Goal: Task Accomplishment & Management: Complete application form

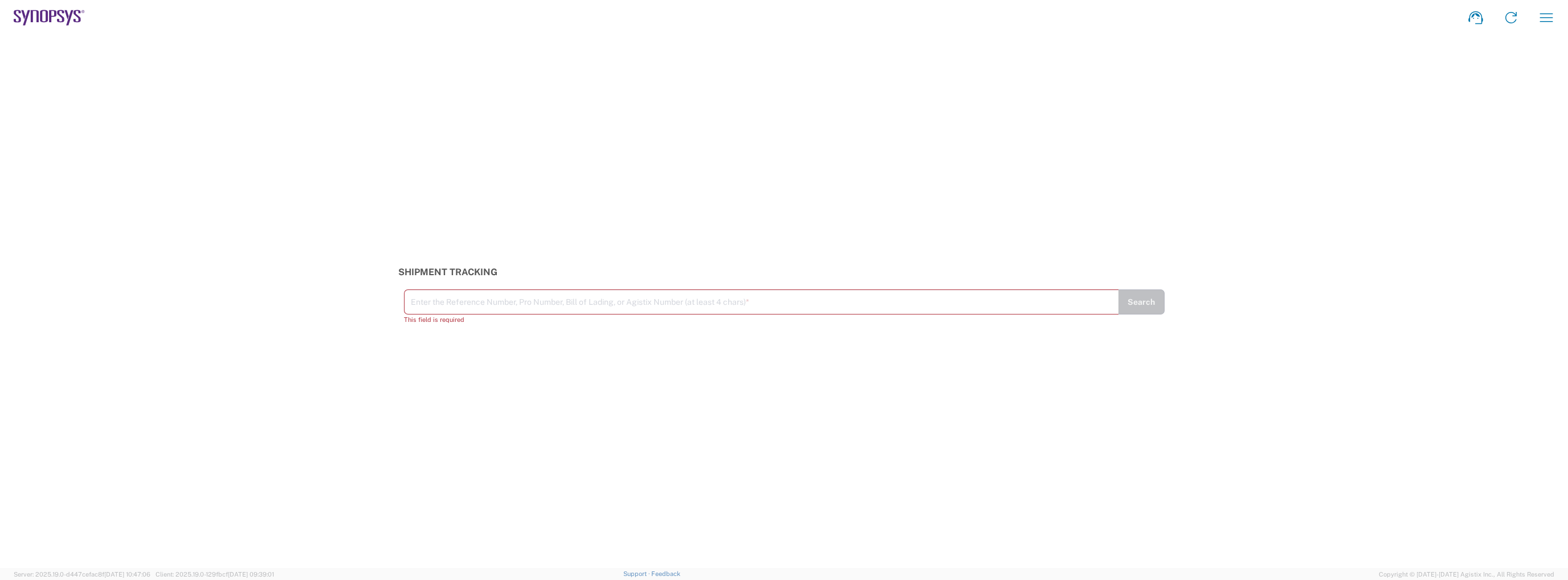
click at [46, 10] on icon at bounding box center [49, 18] width 71 height 16
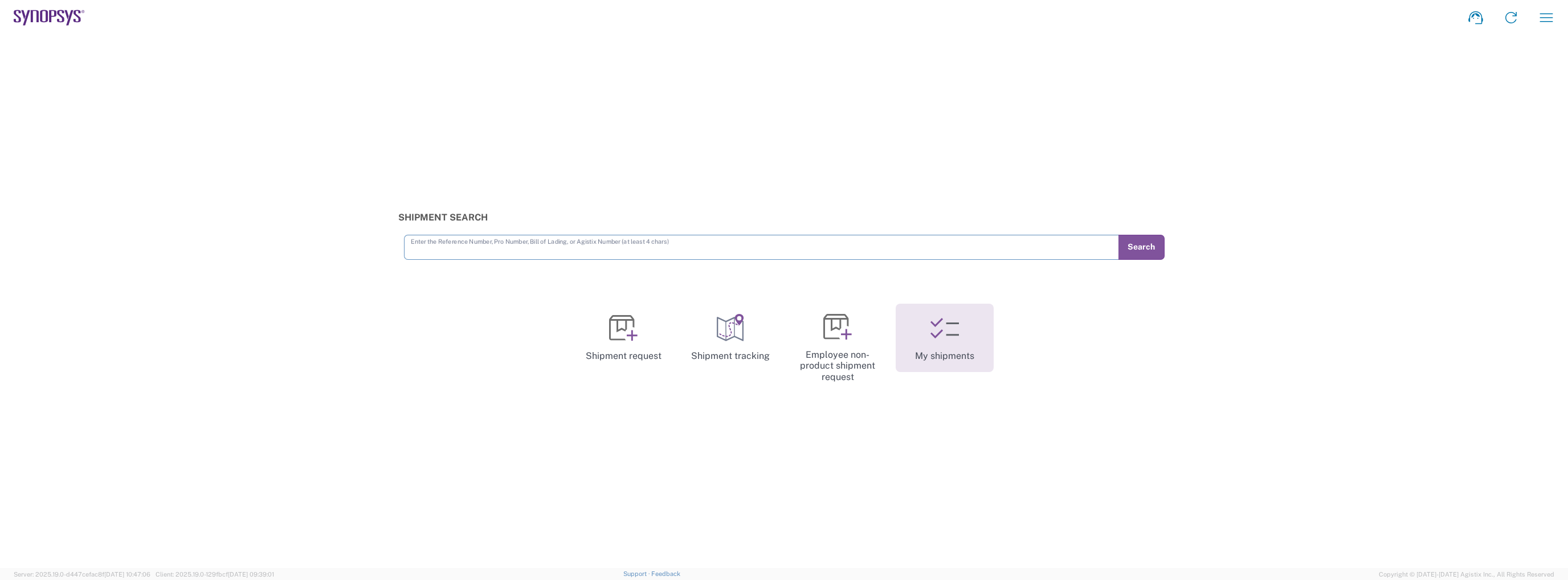
click at [926, 329] on link "My shipments" at bounding box center [944, 338] width 98 height 68
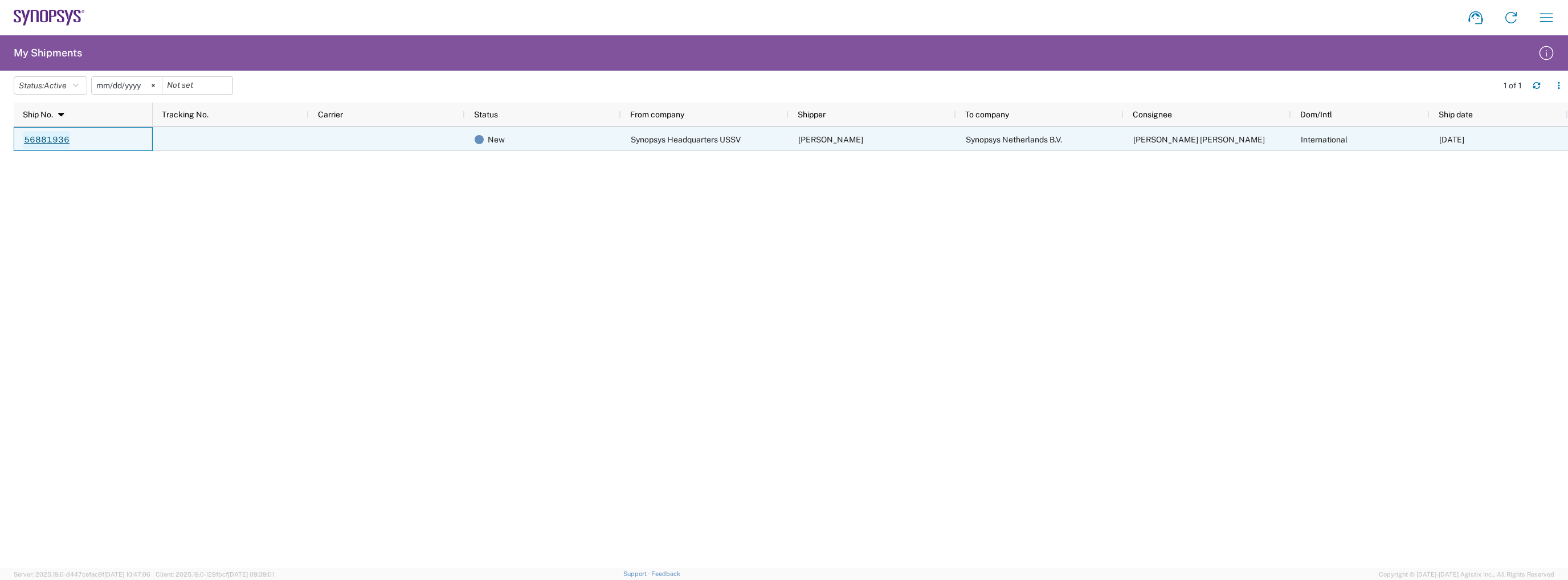
click at [61, 135] on link "56881936" at bounding box center [46, 140] width 47 height 18
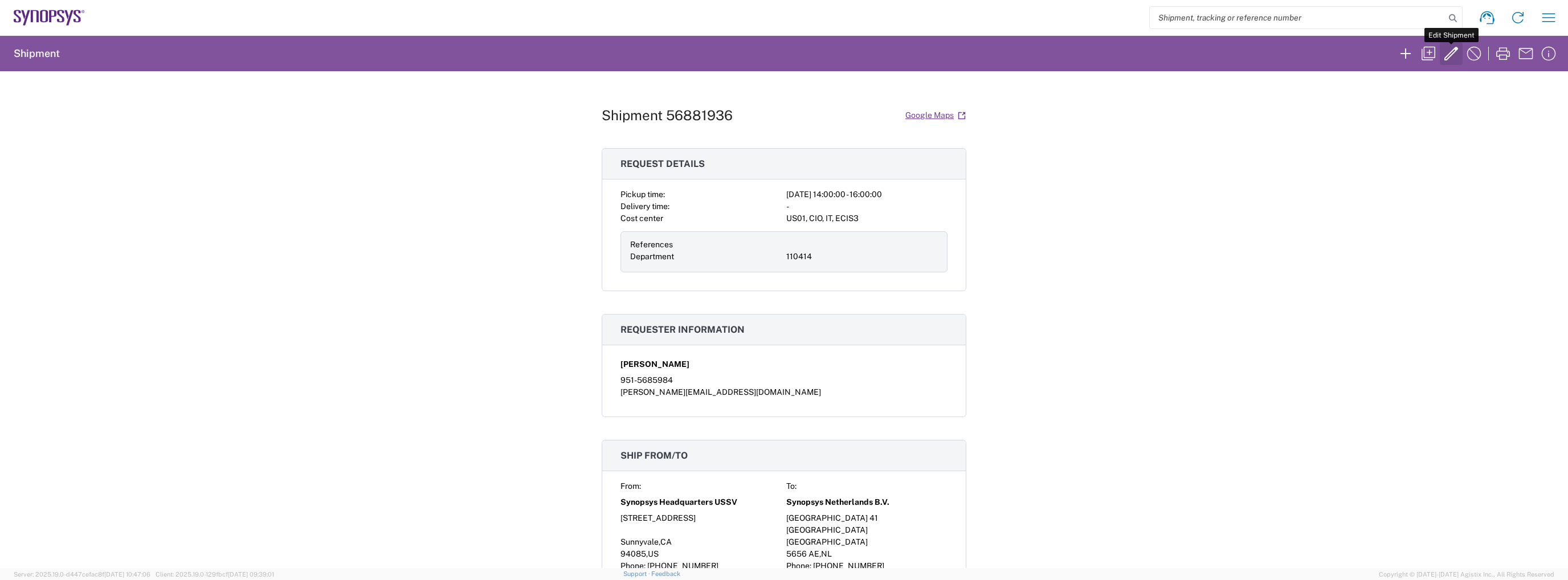
click at [1451, 51] on icon "button" at bounding box center [1451, 54] width 18 height 18
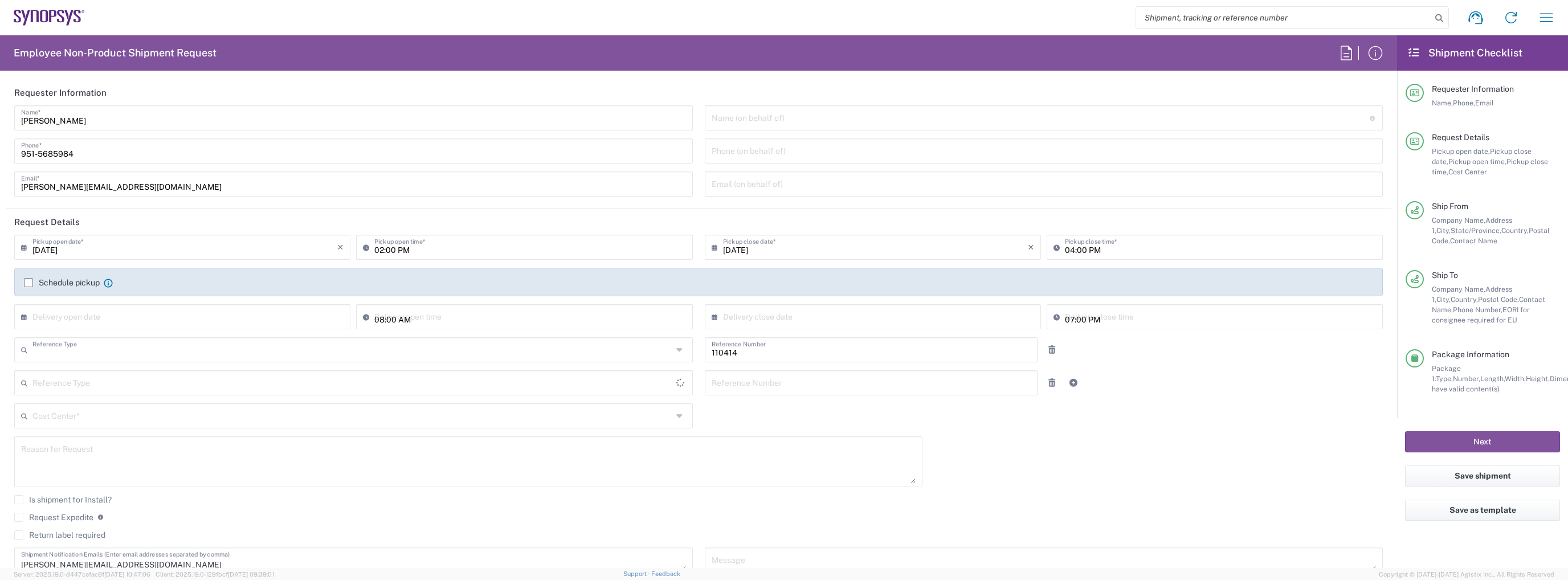
type input "Department"
type input "[US_STATE]"
type input "[GEOGRAPHIC_DATA]"
type input "Delivered at Place"
type input "US01, CIO, IT, ECIS3 110414"
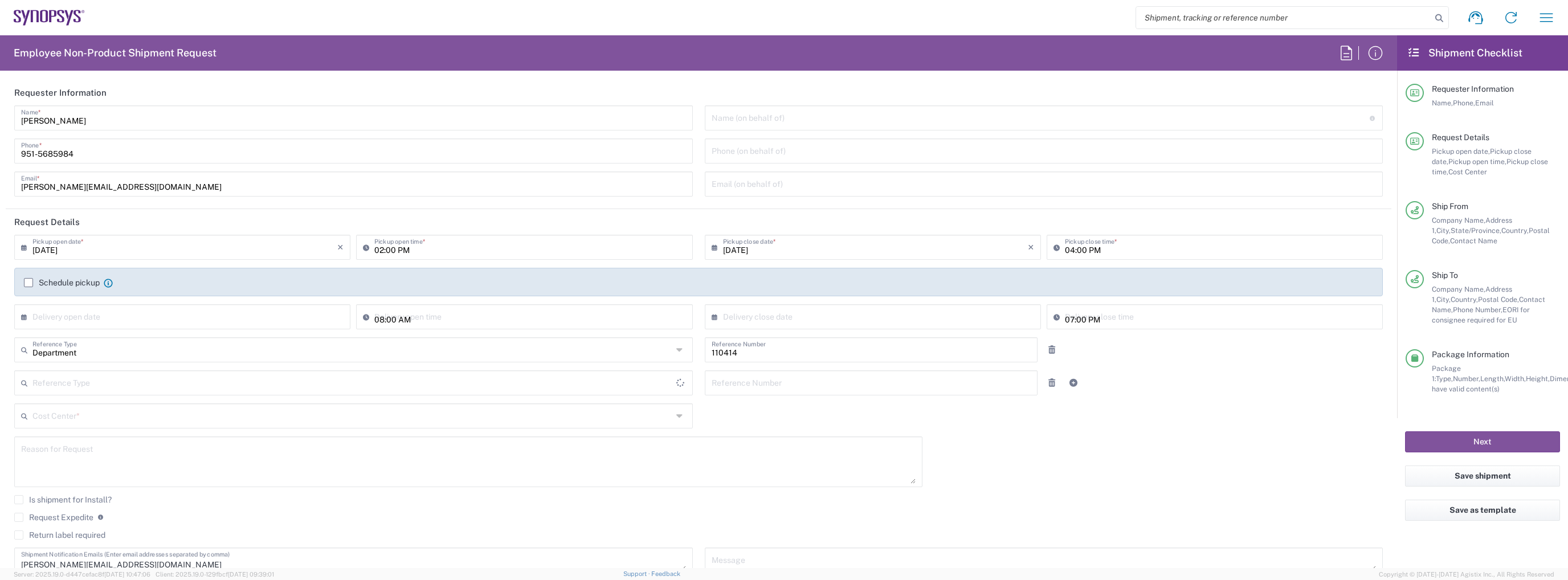
type input "[GEOGRAPHIC_DATA]"
type input "Medium Box"
type input "Headquarters USSV"
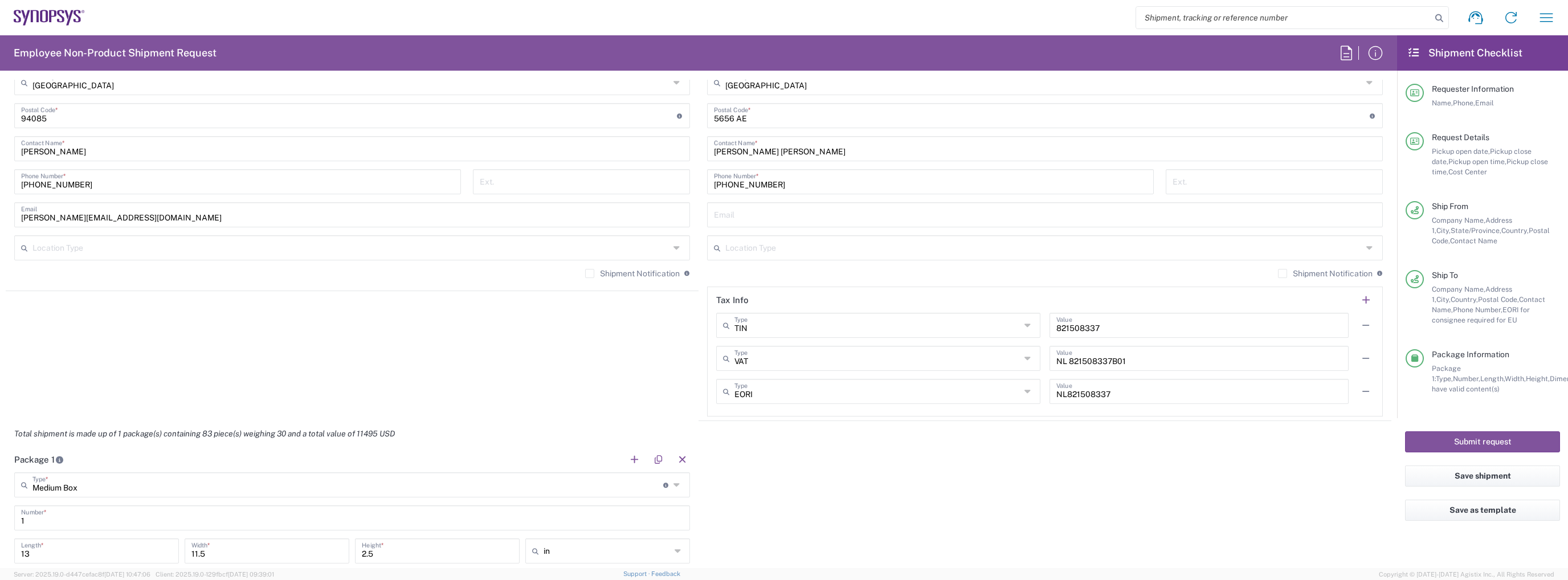
scroll to position [1025, 0]
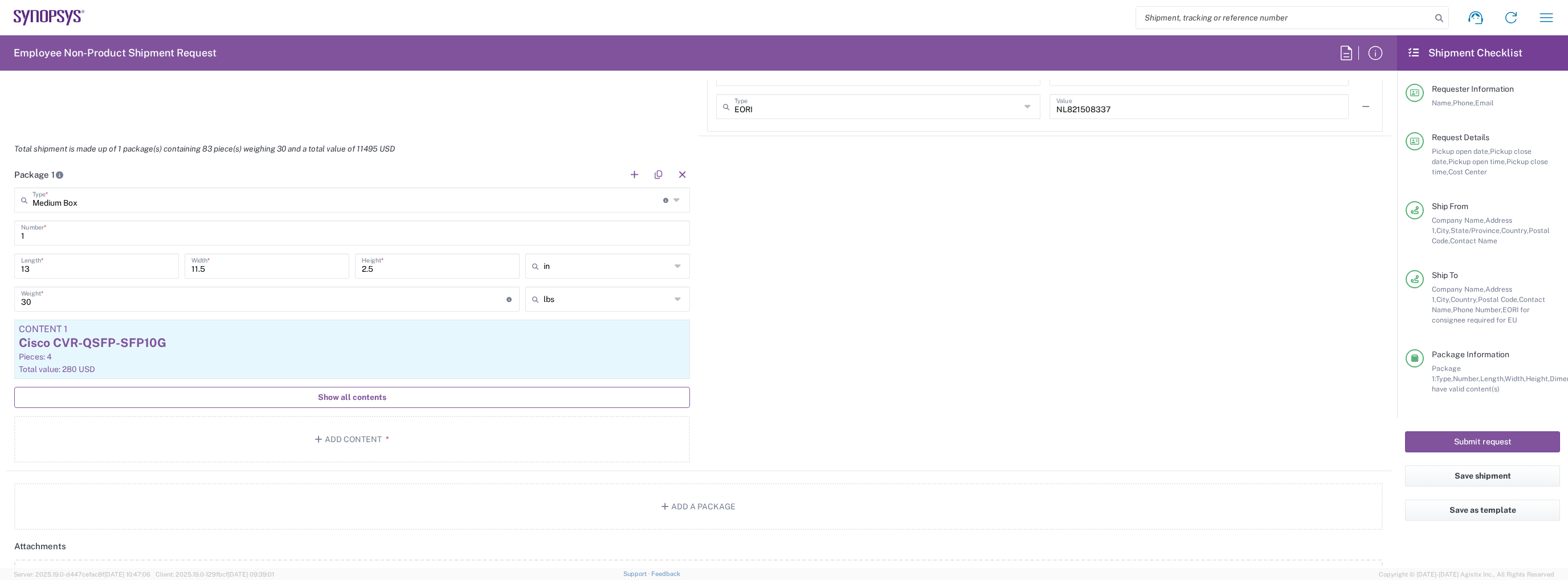
click at [333, 392] on span "Show all contents" at bounding box center [352, 397] width 68 height 11
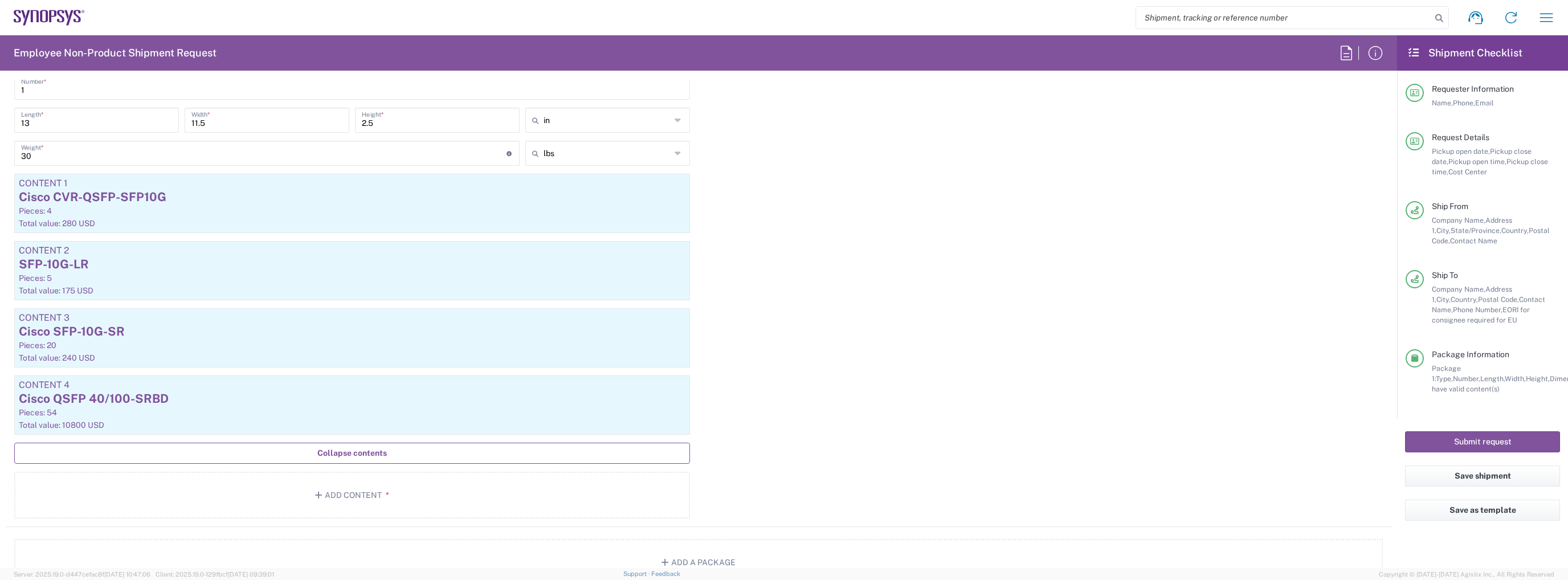
scroll to position [1197, 0]
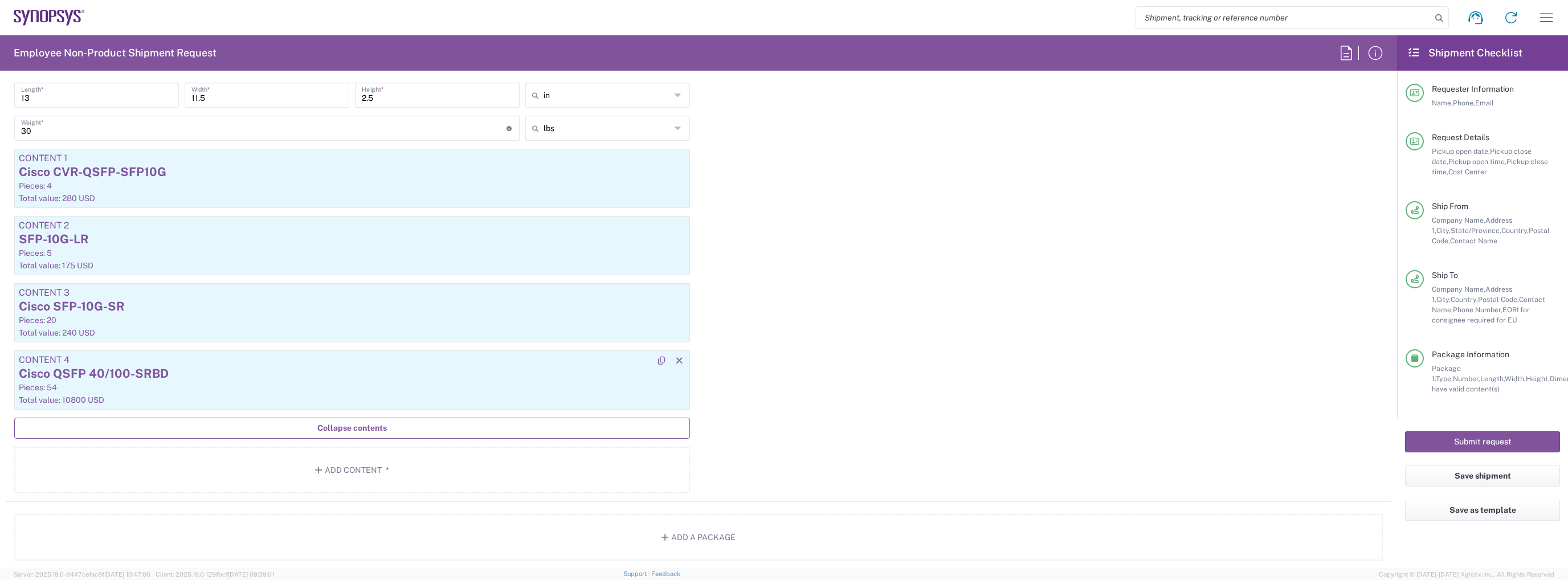
click at [107, 371] on div "Cisco QSFP 40/100-SRBD" at bounding box center [352, 374] width 667 height 17
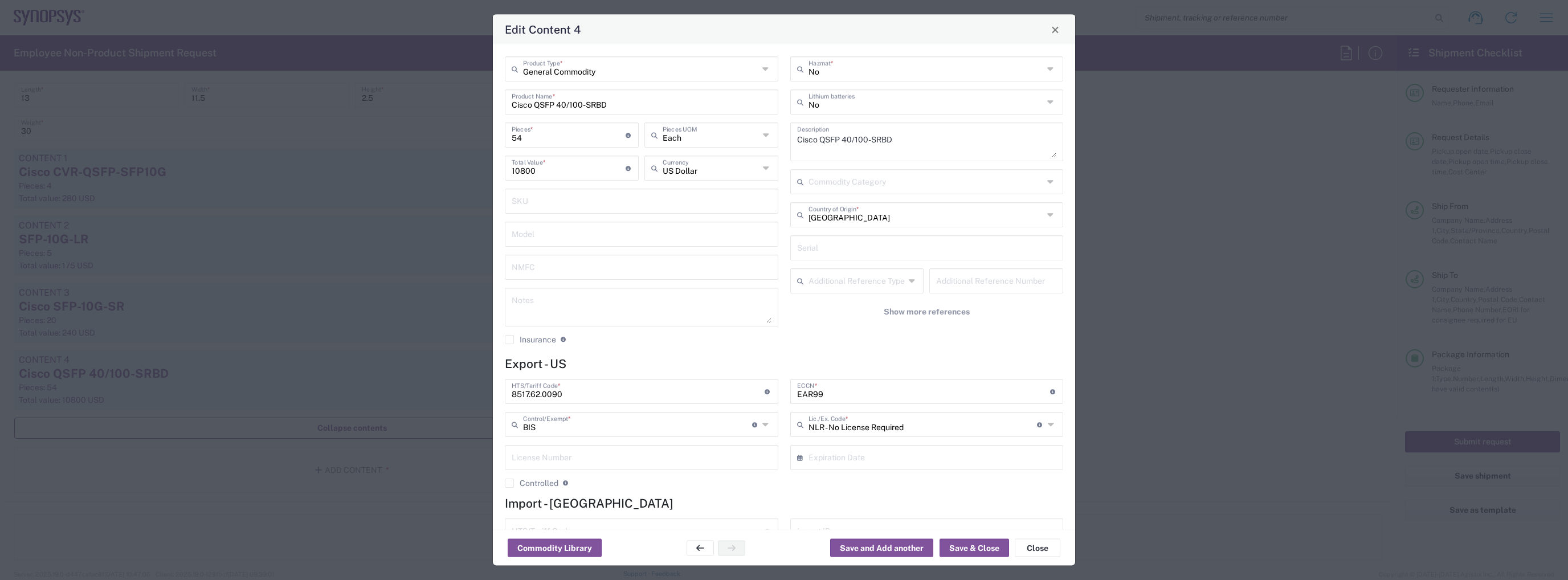
click at [580, 388] on input "8517.62.0090" at bounding box center [639, 390] width 253 height 20
paste input "62"
type input "8517620090"
click at [965, 546] on button "Save & Close" at bounding box center [975, 548] width 69 height 18
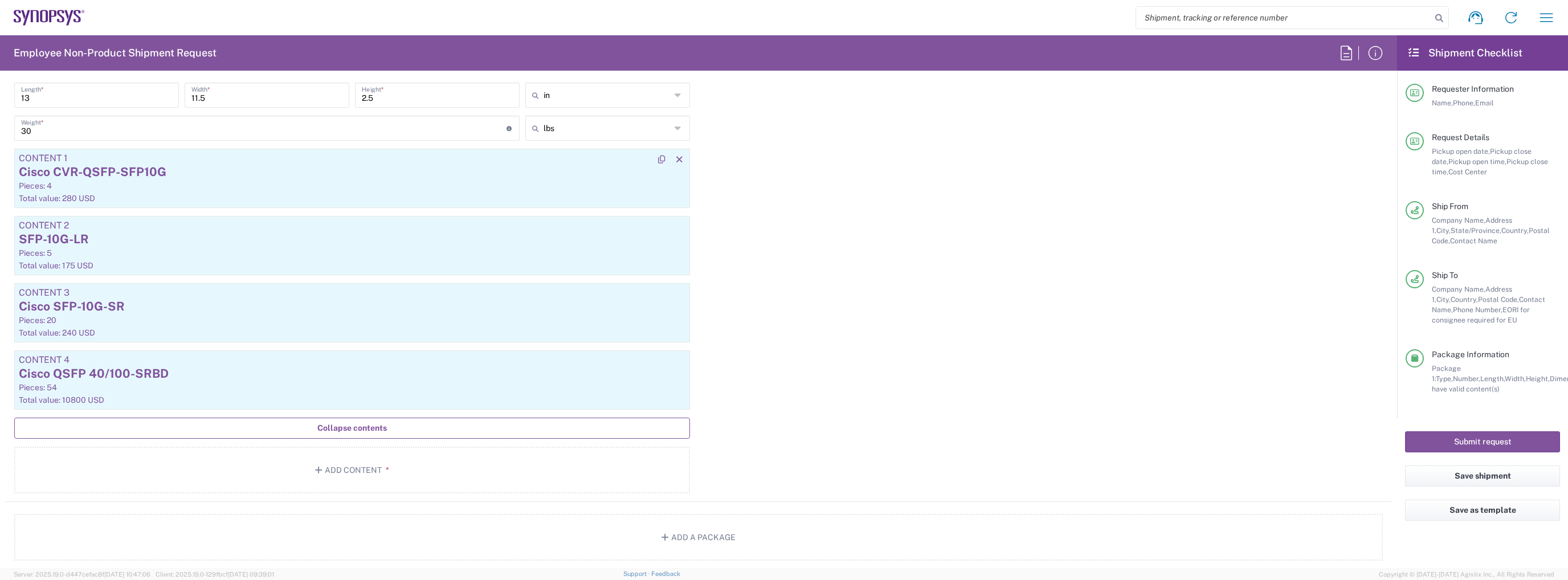
click at [210, 175] on div "Cisco CVR-QSFP-SFP10G" at bounding box center [352, 172] width 667 height 17
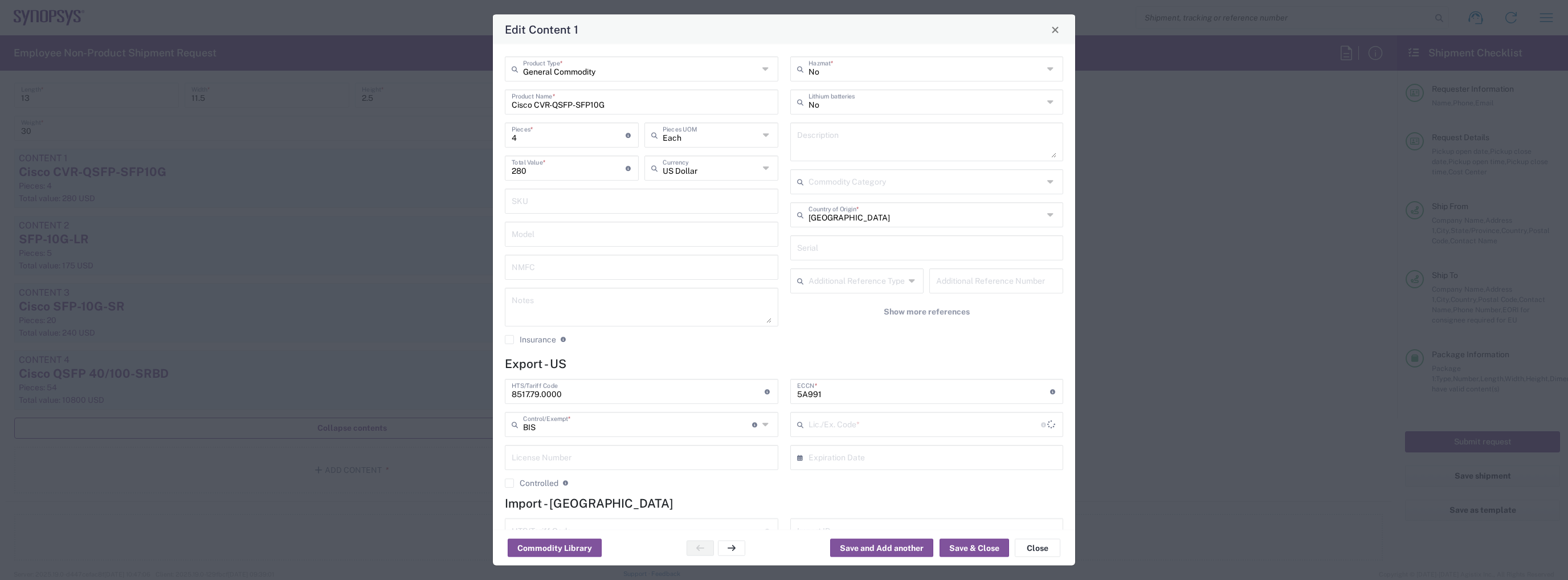
type input "NLR - No License Required"
click at [1055, 31] on span "Close" at bounding box center [1055, 29] width 8 height 8
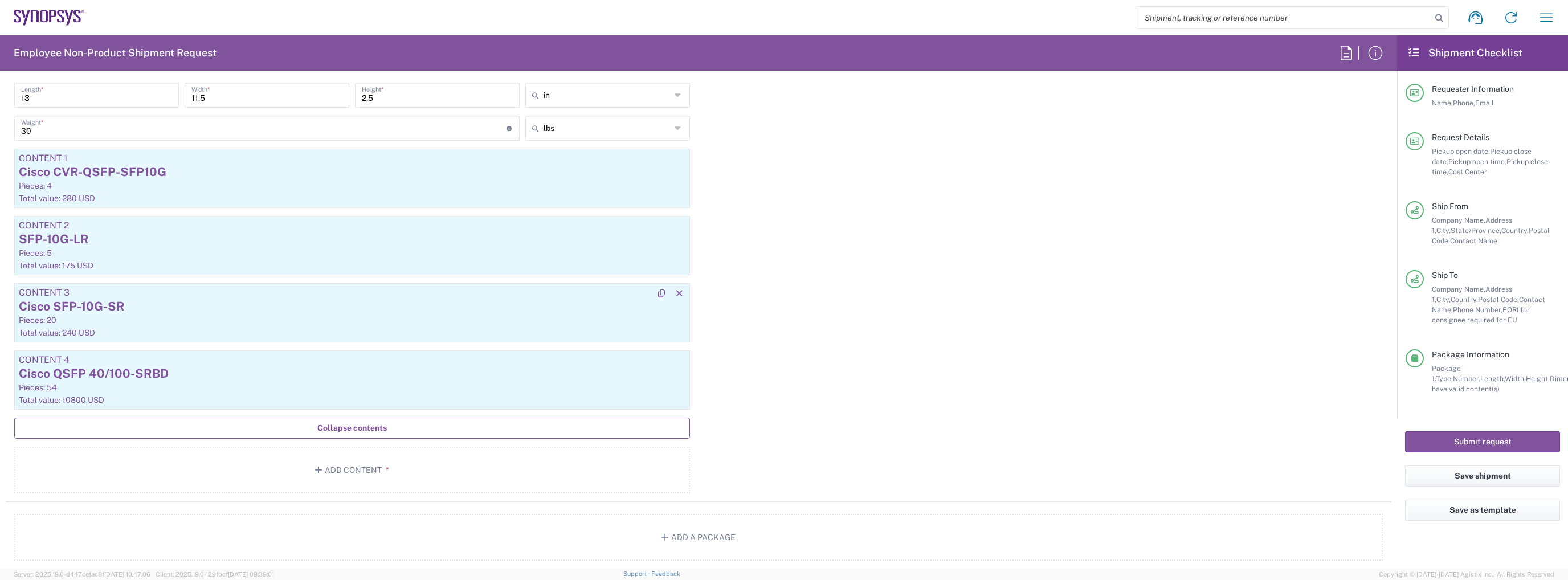
click at [69, 307] on div "Cisco SFP-10G-SR" at bounding box center [352, 307] width 667 height 17
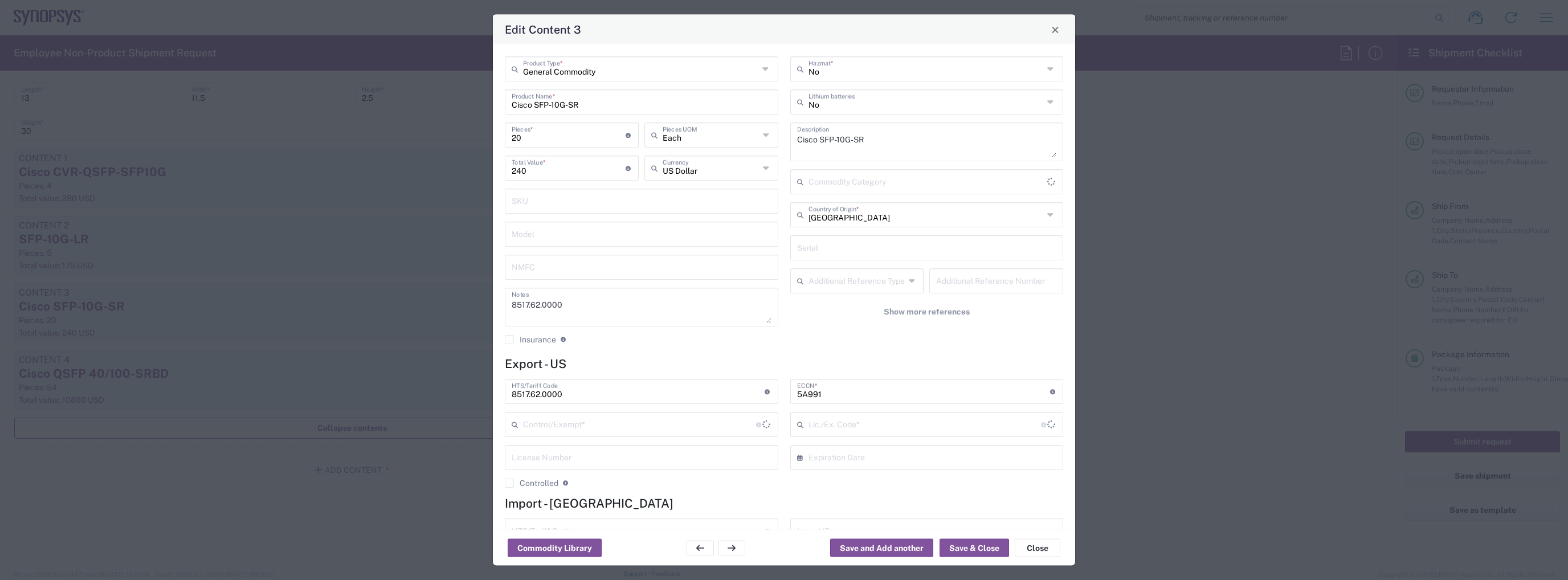
type input "BIS"
type input "NLR - No License Required"
click at [582, 394] on input "8517.62.0000" at bounding box center [639, 390] width 253 height 20
paste input "62009"
type input "8517620090"
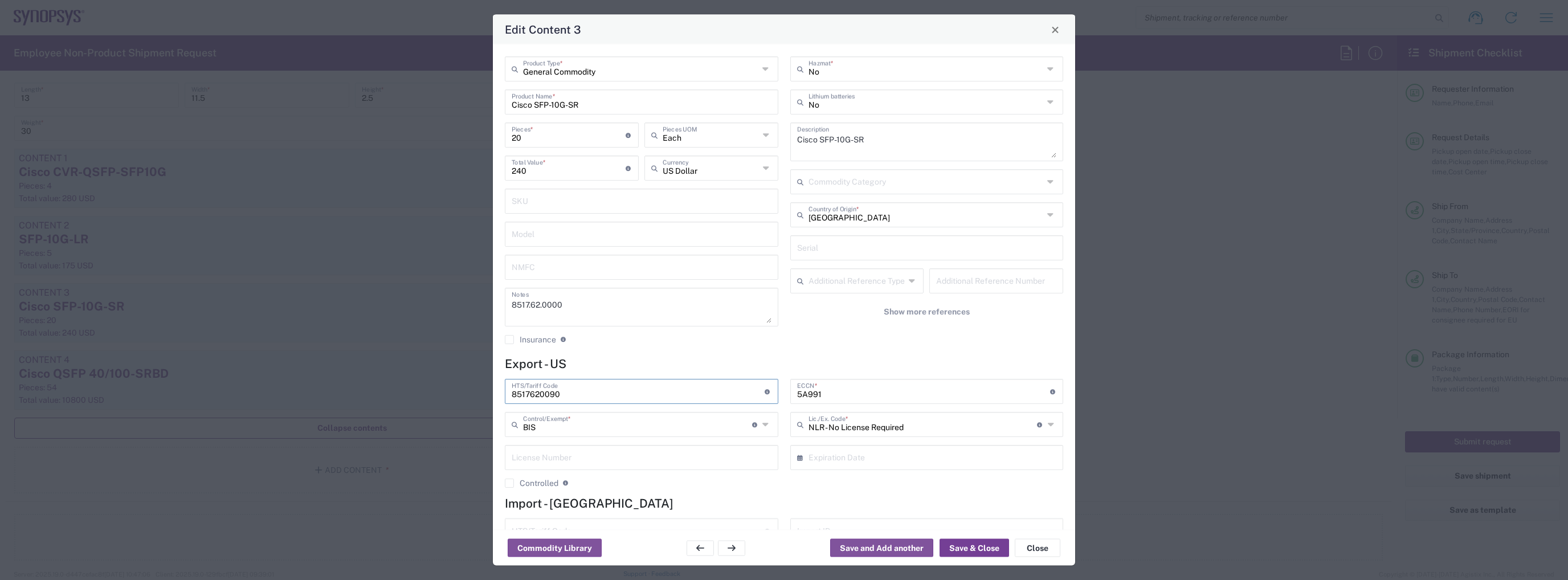
click at [972, 550] on button "Save & Close" at bounding box center [975, 548] width 69 height 18
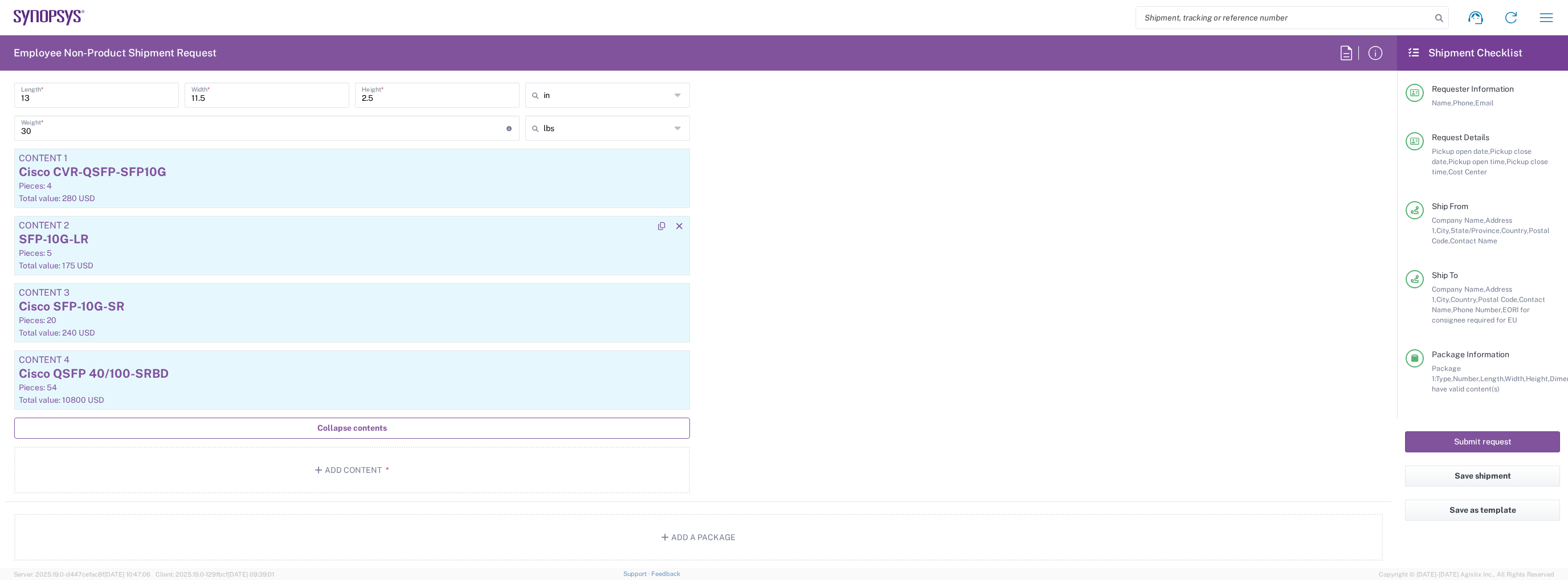
click at [193, 235] on div "SFP-10G-LR" at bounding box center [352, 239] width 667 height 17
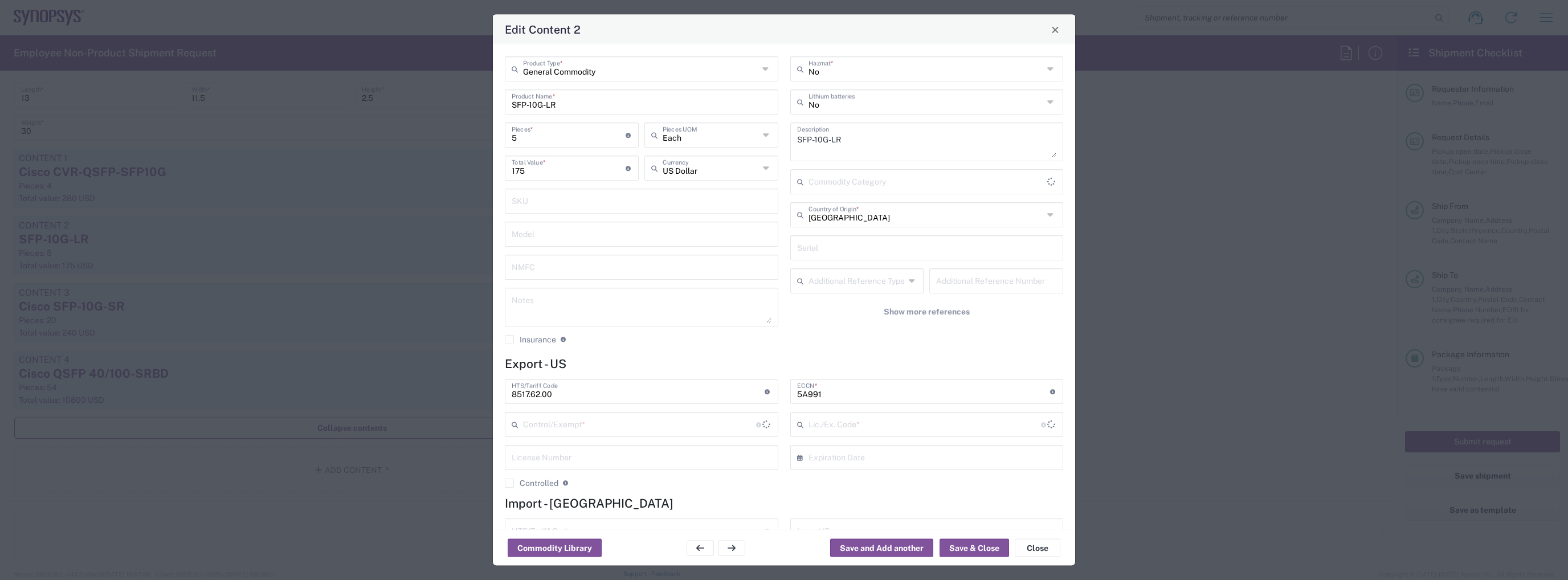
type input "BIS"
type input "NLR - No License Required"
click at [573, 393] on input "8517.62.00" at bounding box center [639, 390] width 253 height 20
paste input "62009"
type input "8517620090"
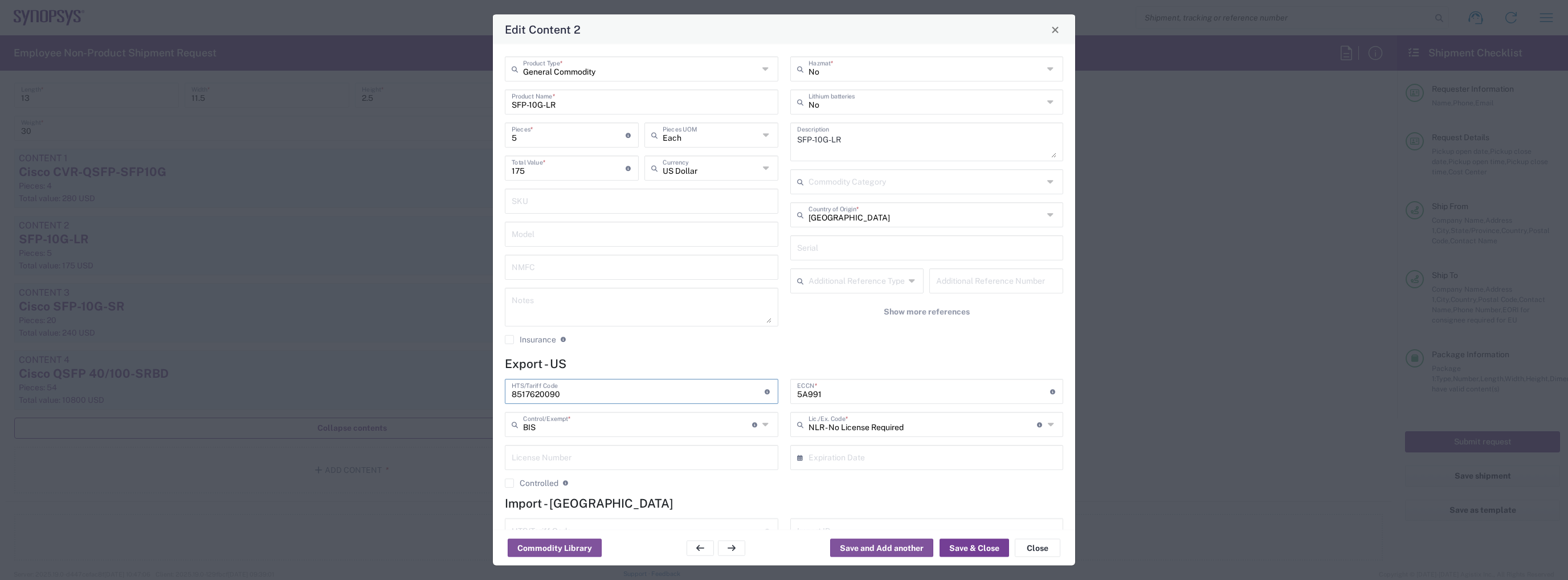
click at [966, 549] on button "Save & Close" at bounding box center [975, 548] width 69 height 18
